Goal: Task Accomplishment & Management: Manage account settings

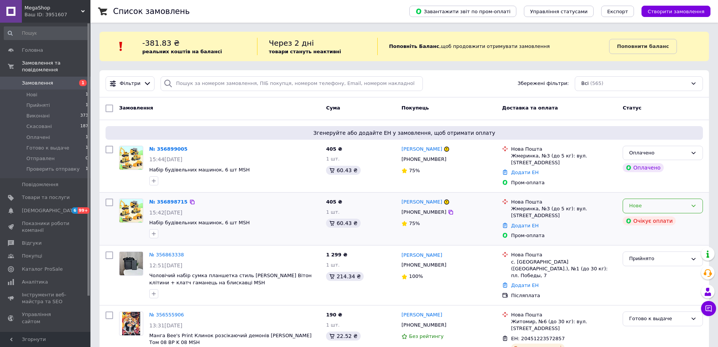
click at [678, 210] on div "Нове" at bounding box center [663, 205] width 80 height 15
click at [661, 243] on li "Скасовано" at bounding box center [663, 249] width 80 height 14
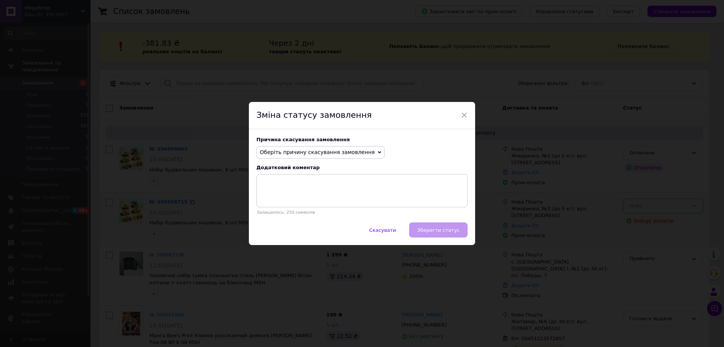
click at [316, 145] on div "Причина скасування замовлення Оберіть причину скасування замовлення Немає в ная…" at bounding box center [362, 176] width 226 height 94
click at [317, 150] on span "Оберіть причину скасування замовлення" at bounding box center [317, 152] width 115 height 6
click at [305, 187] on li "Оплата не надійшла" at bounding box center [320, 188] width 127 height 11
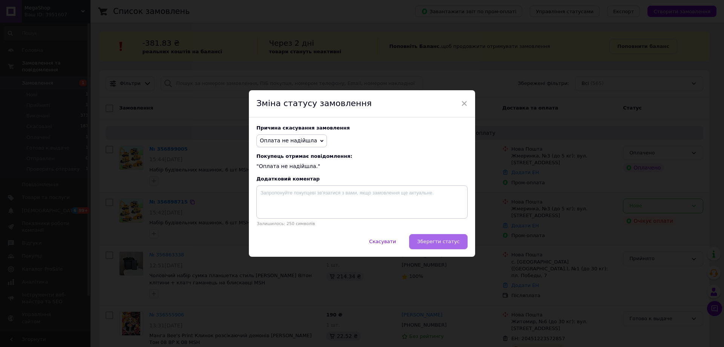
click at [427, 239] on span "Зберегти статус" at bounding box center [438, 241] width 43 height 6
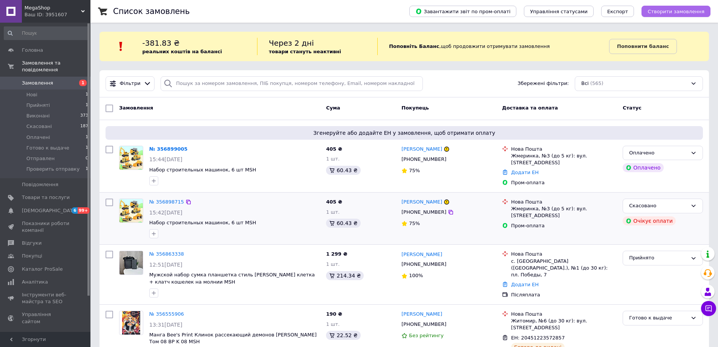
click at [649, 9] on button "Створити замовлення" at bounding box center [676, 11] width 69 height 11
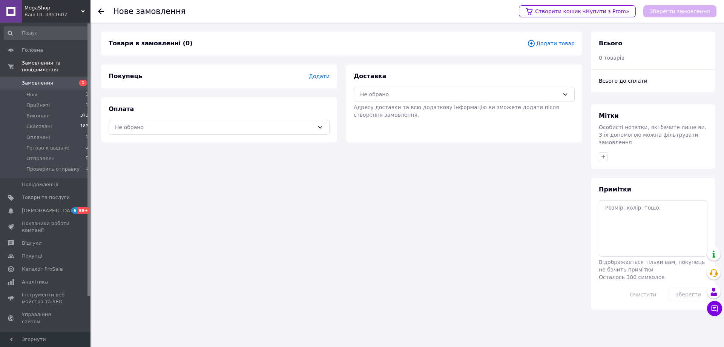
click at [544, 41] on span "Додати товар" at bounding box center [551, 43] width 48 height 8
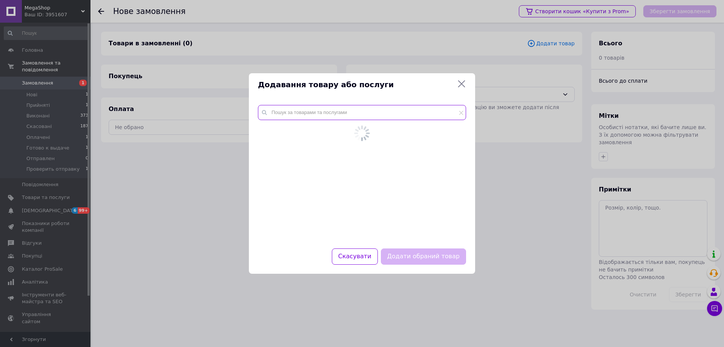
click at [356, 115] on input "text" at bounding box center [362, 112] width 208 height 15
paste input "BP DSSET 02"
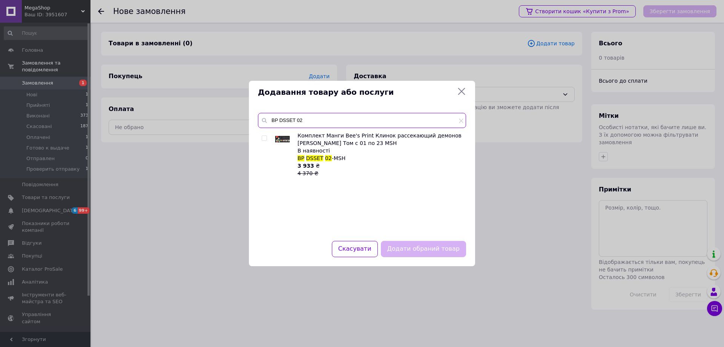
type input "BP DSSET 02"
click at [263, 136] on input "checkbox" at bounding box center [264, 138] width 5 height 5
checkbox input "true"
click at [410, 247] on button "Додати обраний товар" at bounding box center [423, 249] width 85 height 16
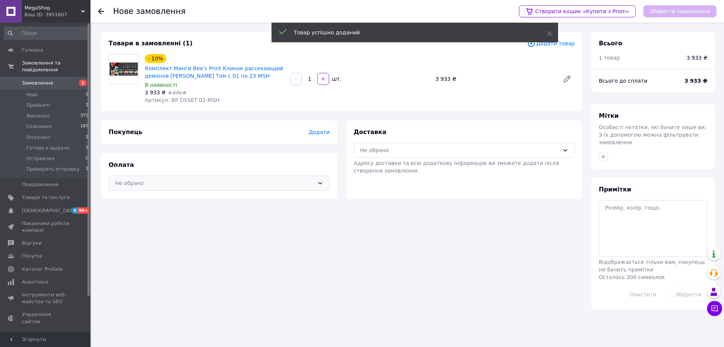
click at [187, 177] on div "Не обрано" at bounding box center [219, 182] width 221 height 15
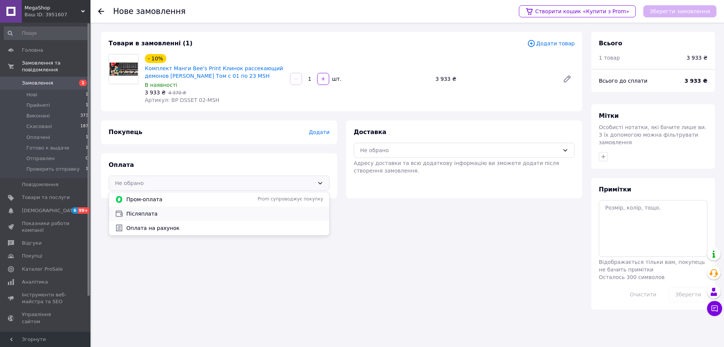
click at [175, 214] on span "Післяплата" at bounding box center [224, 214] width 197 height 8
click at [329, 130] on span "Додати" at bounding box center [319, 132] width 21 height 6
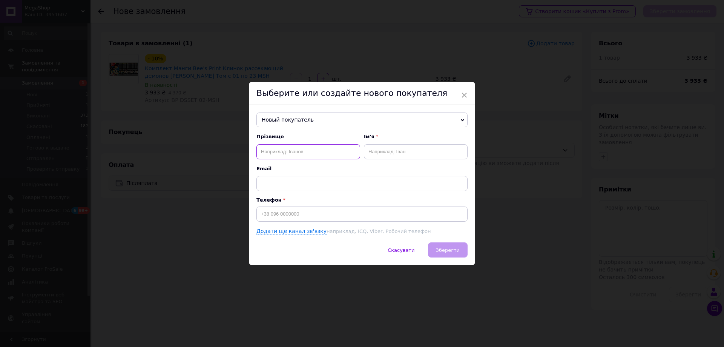
click at [305, 153] on input "text" at bounding box center [308, 151] width 104 height 15
paste input "[PERSON_NAME]"
click at [305, 153] on input "[PERSON_NAME]" at bounding box center [308, 151] width 104 height 15
click at [281, 150] on input "Шум [PERSON_NAME]" at bounding box center [308, 151] width 104 height 15
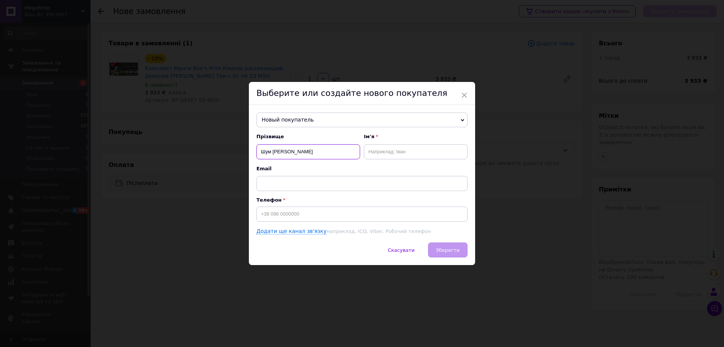
click at [281, 150] on input "Шум [PERSON_NAME]" at bounding box center [308, 151] width 104 height 15
type input "Шум"
click at [373, 155] on input "text" at bounding box center [416, 151] width 104 height 15
paste input "[PERSON_NAME]"
type input "[PERSON_NAME]"
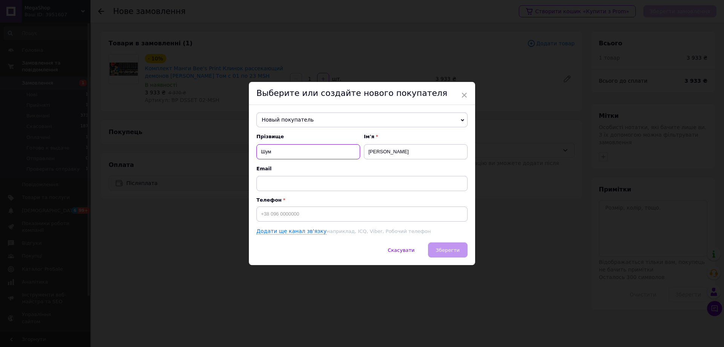
click at [339, 154] on input "Шум" at bounding box center [308, 151] width 104 height 15
type input "Шум"
click at [438, 247] on div "Скасувати   Зберегти" at bounding box center [362, 253] width 226 height 23
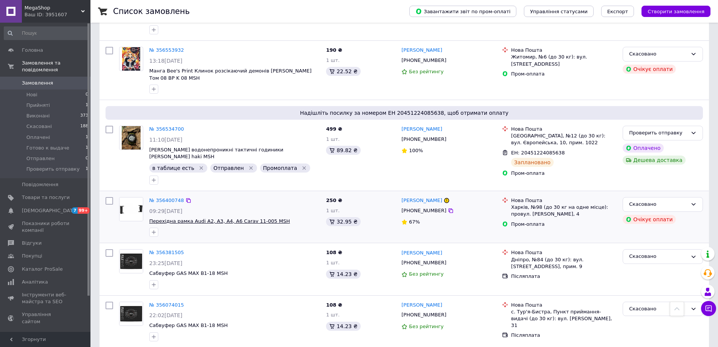
scroll to position [386, 0]
click at [184, 113] on div "Надішліть посилку за номером ЕН 20451224085638, щоб отримати оплату" at bounding box center [405, 113] width 598 height 14
click at [186, 126] on icon at bounding box center [189, 129] width 6 height 6
click at [566, 149] on div at bounding box center [570, 153] width 8 height 8
click at [567, 151] on icon at bounding box center [569, 153] width 5 height 5
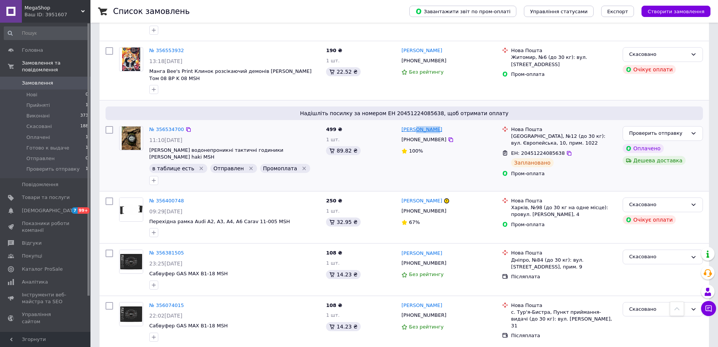
drag, startPoint x: 436, startPoint y: 124, endPoint x: 414, endPoint y: 125, distance: 21.9
click at [414, 125] on div "[PERSON_NAME]" at bounding box center [449, 129] width 96 height 9
copy link "Мельник"
click at [183, 137] on span "11:10[DATE]" at bounding box center [165, 140] width 33 height 6
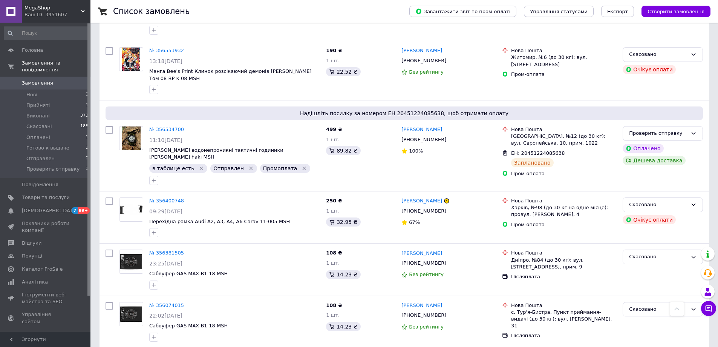
copy span "10.08.2025"
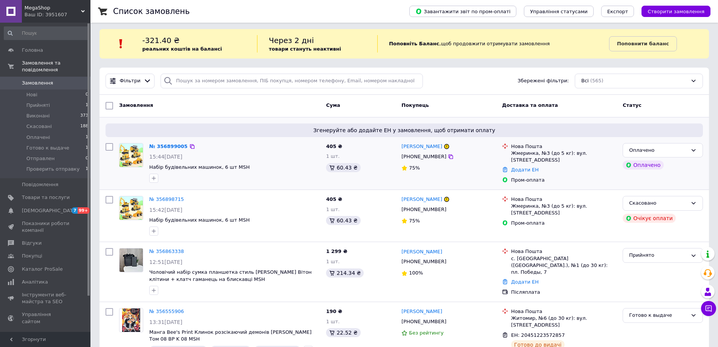
scroll to position [0, 0]
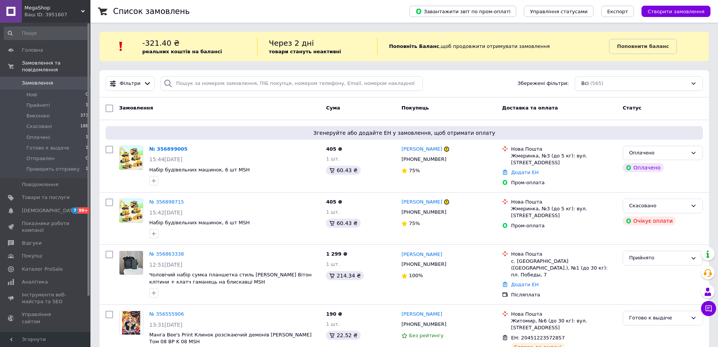
click at [211, 93] on div "Фільтри Збережені фільтри: Всі (565)" at bounding box center [405, 83] width 610 height 27
click at [210, 89] on input "search" at bounding box center [292, 83] width 262 height 15
paste input "355669209"
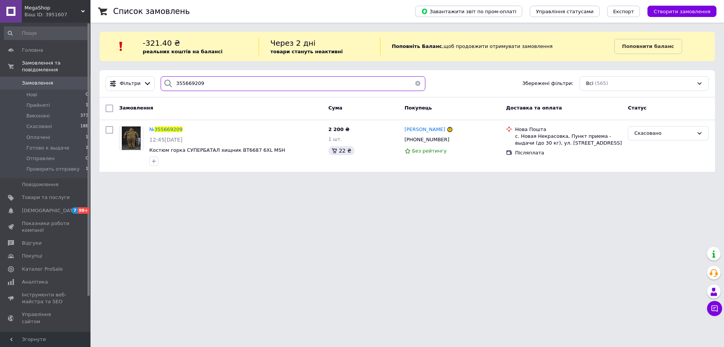
type input "355669209"
click at [78, 82] on link "Замовлення 0" at bounding box center [46, 83] width 93 height 13
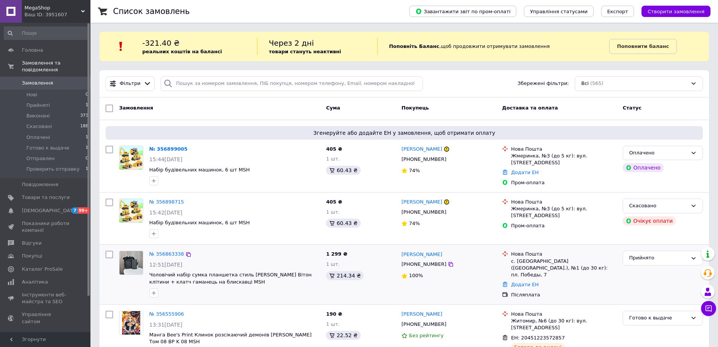
click at [170, 250] on div "№ 356863338" at bounding box center [167, 254] width 36 height 9
click at [174, 255] on link "№ 356863338" at bounding box center [166, 254] width 35 height 6
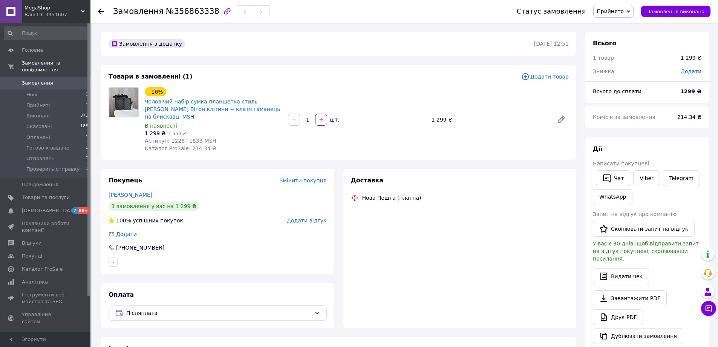
click at [180, 7] on span "№356863338" at bounding box center [193, 11] width 54 height 9
copy span "356863338"
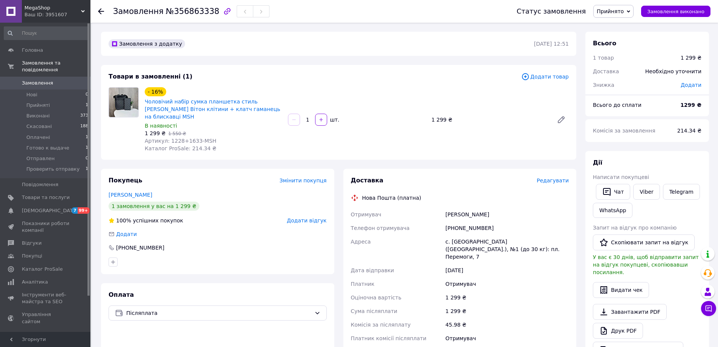
click at [461, 226] on div "[PHONE_NUMBER]" at bounding box center [507, 228] width 126 height 14
click at [470, 235] on div "с. Дмитрівка (Кіровоградська обл.), №1 (до 30 кг): пл. Перемоги, 7" at bounding box center [507, 249] width 126 height 29
copy div "Дмитрівка"
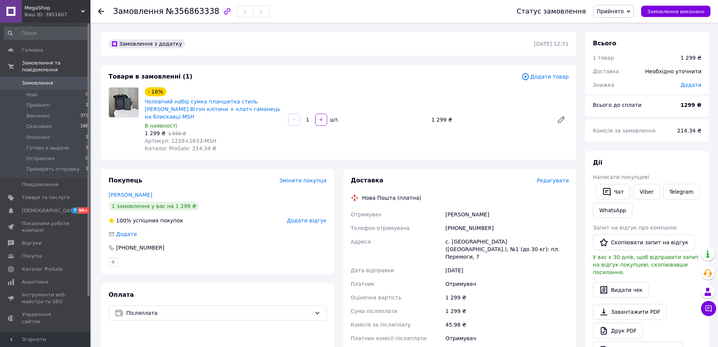
click at [514, 40] on div "Замовлення з додатку" at bounding box center [320, 44] width 427 height 12
click at [534, 42] on time "12.08.2025 | 12:51" at bounding box center [551, 44] width 35 height 6
click at [534, 43] on time "12.08.2025 | 12:51" at bounding box center [551, 44] width 35 height 6
copy time "12.08.2025"
click at [174, 138] on span "Артикул: 1228+1633-MSH" at bounding box center [181, 141] width 72 height 6
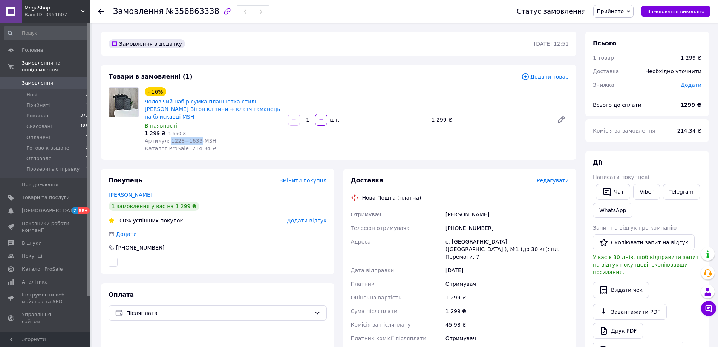
drag, startPoint x: 174, startPoint y: 132, endPoint x: 188, endPoint y: 133, distance: 14.0
click at [188, 138] on span "Артикул: 1228+1633-MSH" at bounding box center [181, 141] width 72 height 6
copy span "1228+1633"
